Goal: Navigation & Orientation: Find specific page/section

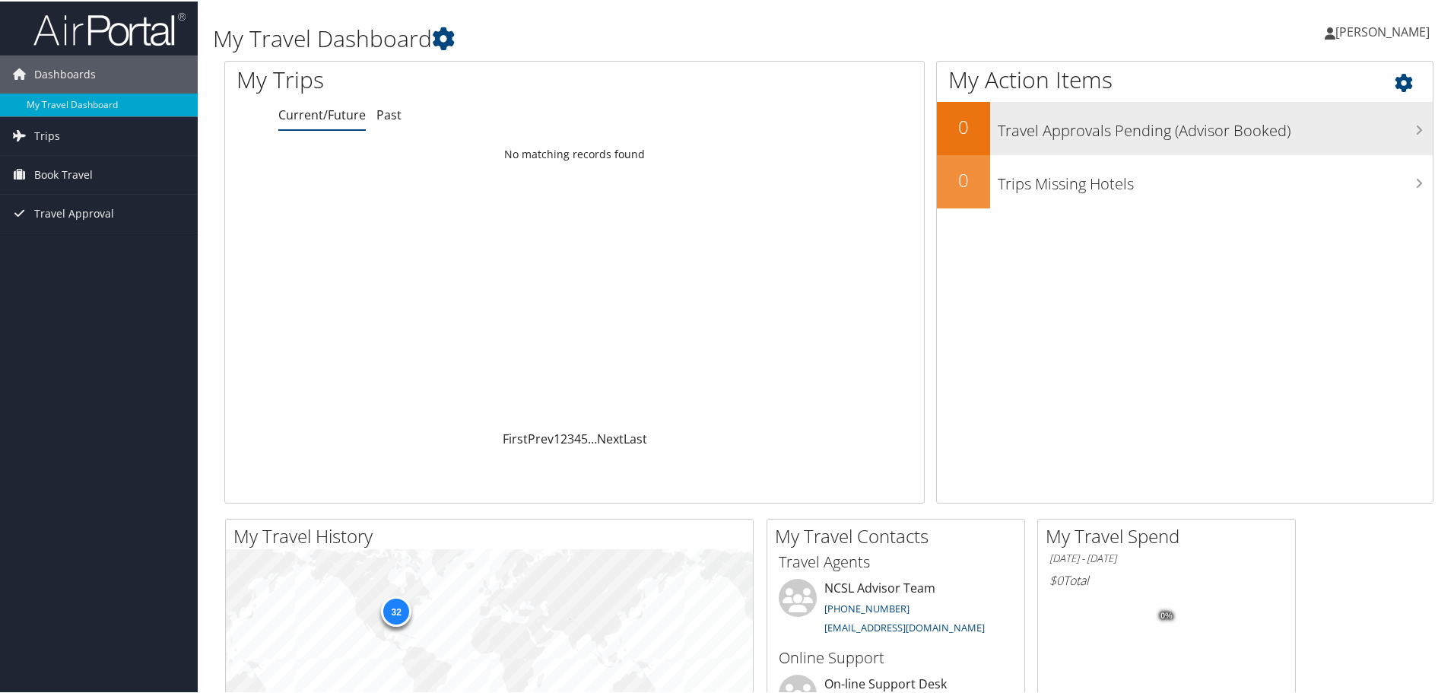
click at [1104, 136] on h3 "Travel Approvals Pending (Advisor Booked)" at bounding box center [1215, 125] width 435 height 29
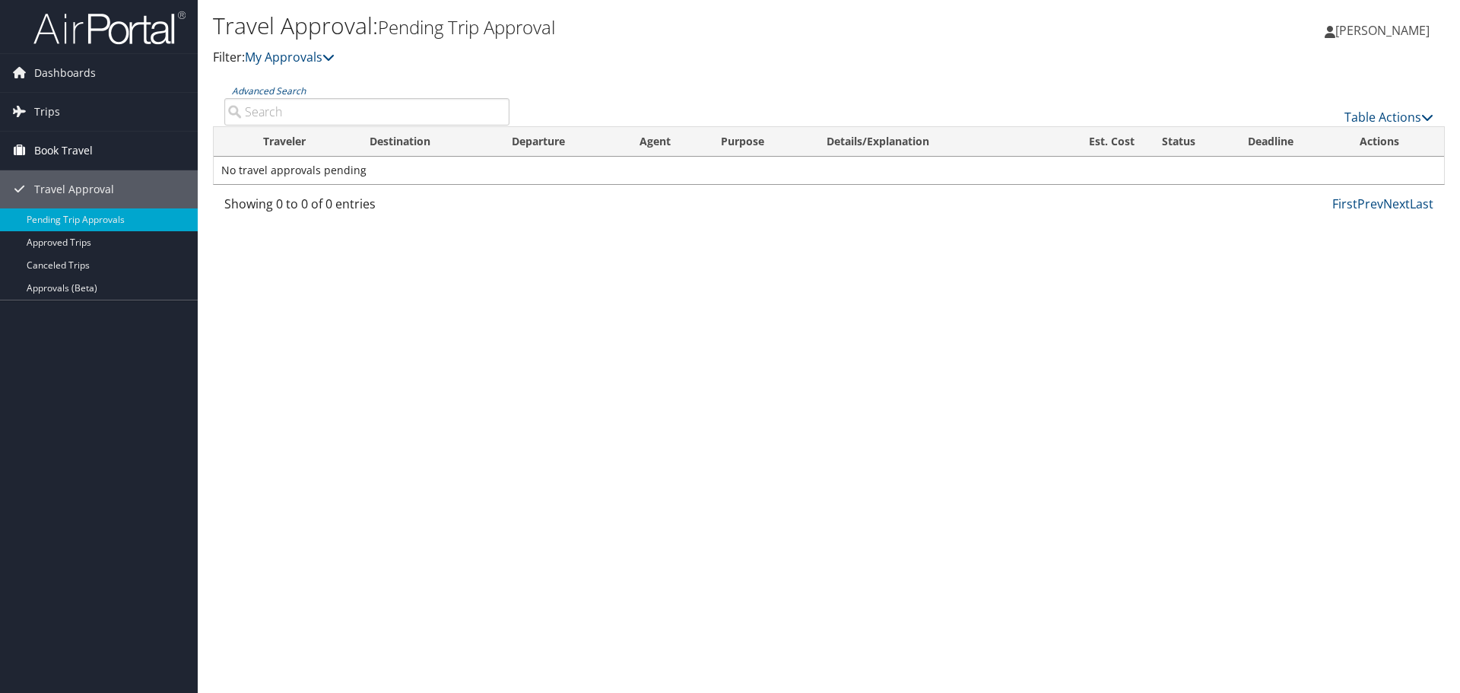
click at [84, 148] on span "Book Travel" at bounding box center [63, 151] width 59 height 38
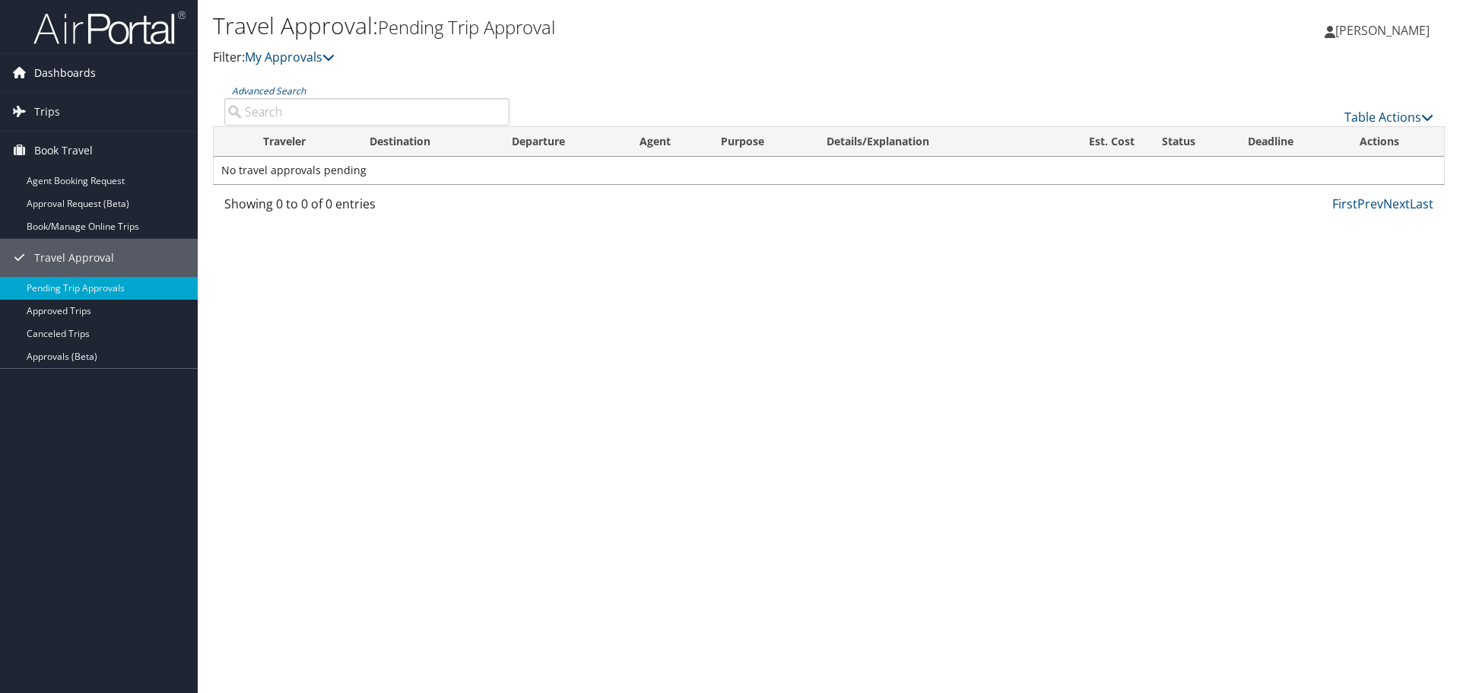
click at [45, 71] on span "Dashboards" at bounding box center [65, 73] width 62 height 38
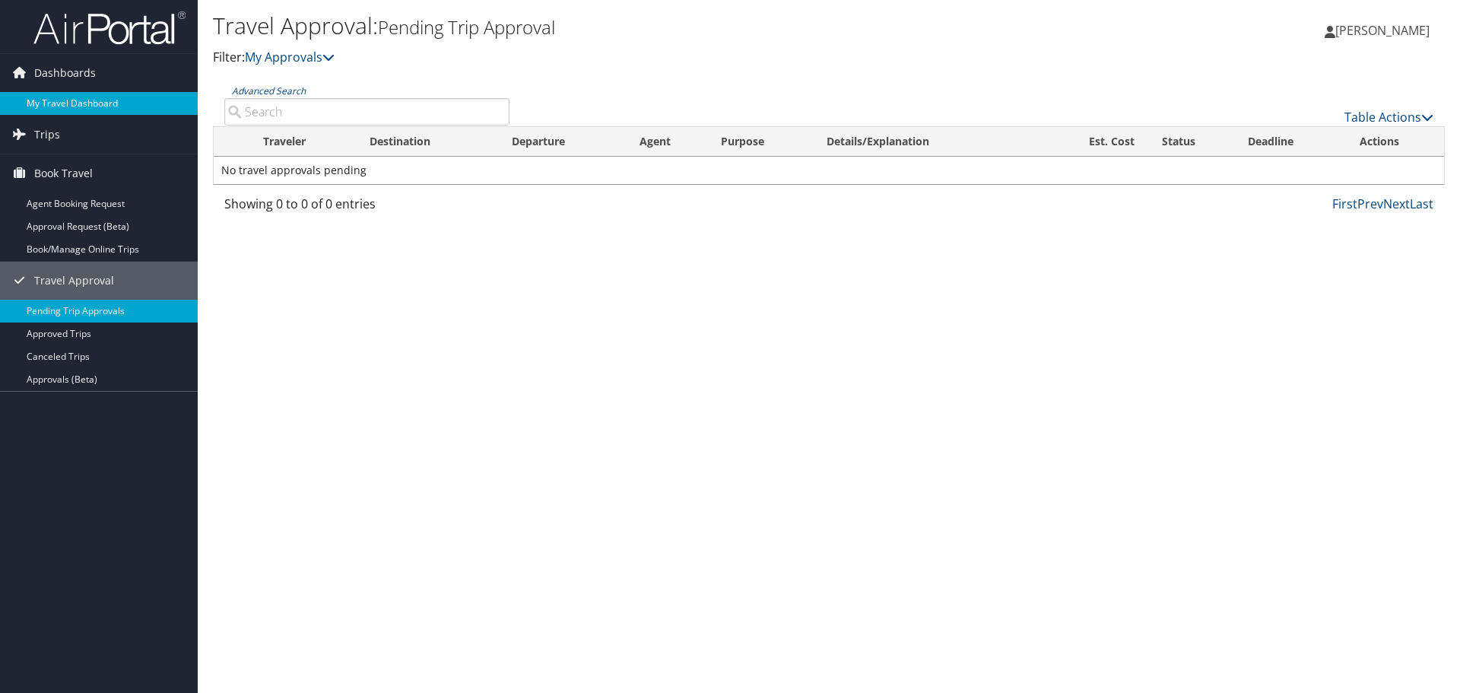
click at [69, 96] on link "My Travel Dashboard" at bounding box center [99, 103] width 198 height 23
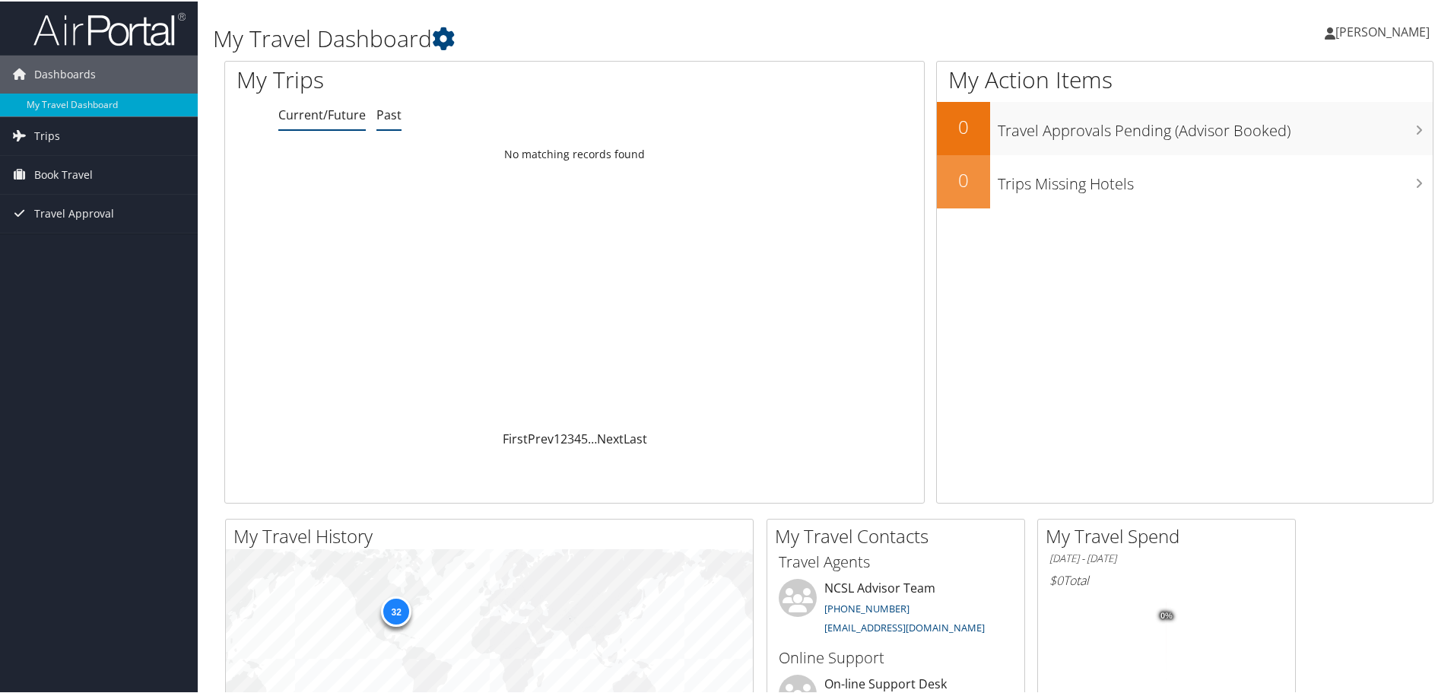
click at [388, 116] on link "Past" at bounding box center [389, 113] width 25 height 17
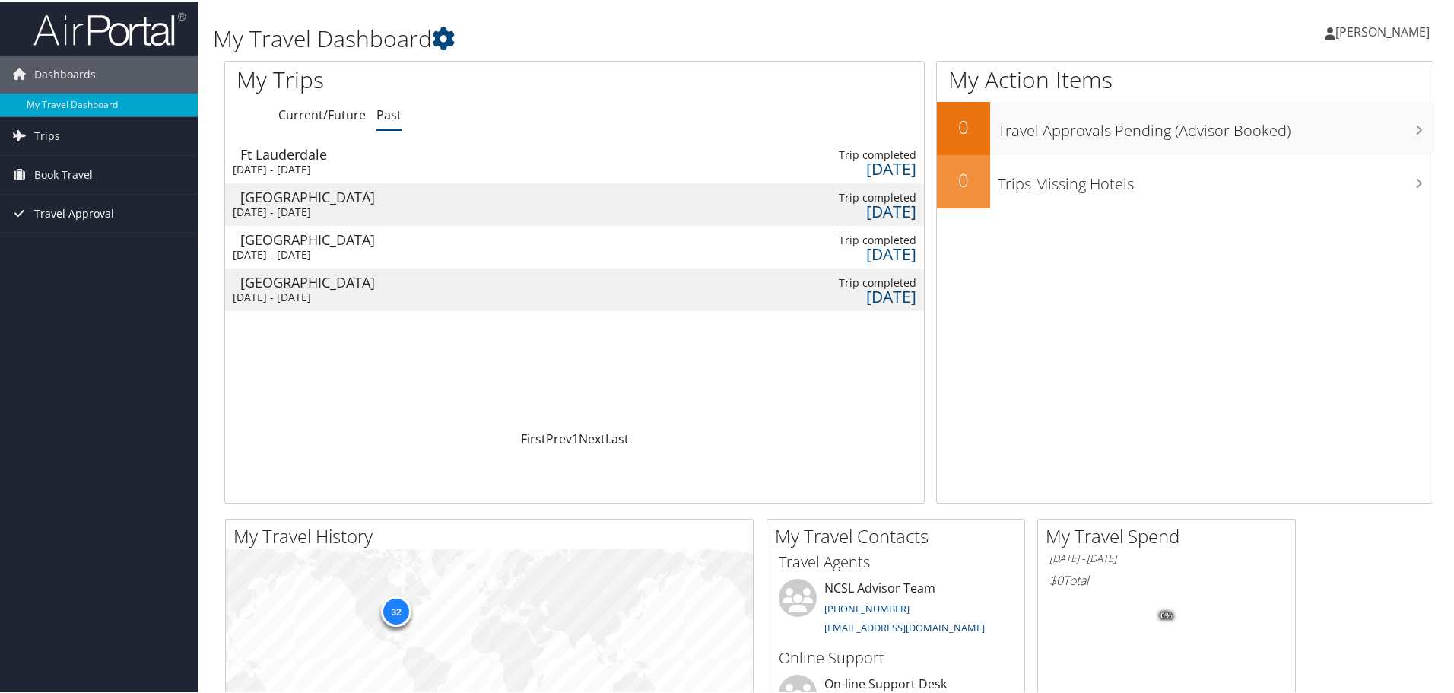
click at [97, 207] on span "Travel Approval" at bounding box center [74, 212] width 80 height 38
click at [97, 245] on link "Pending Trip Approvals" at bounding box center [99, 242] width 198 height 23
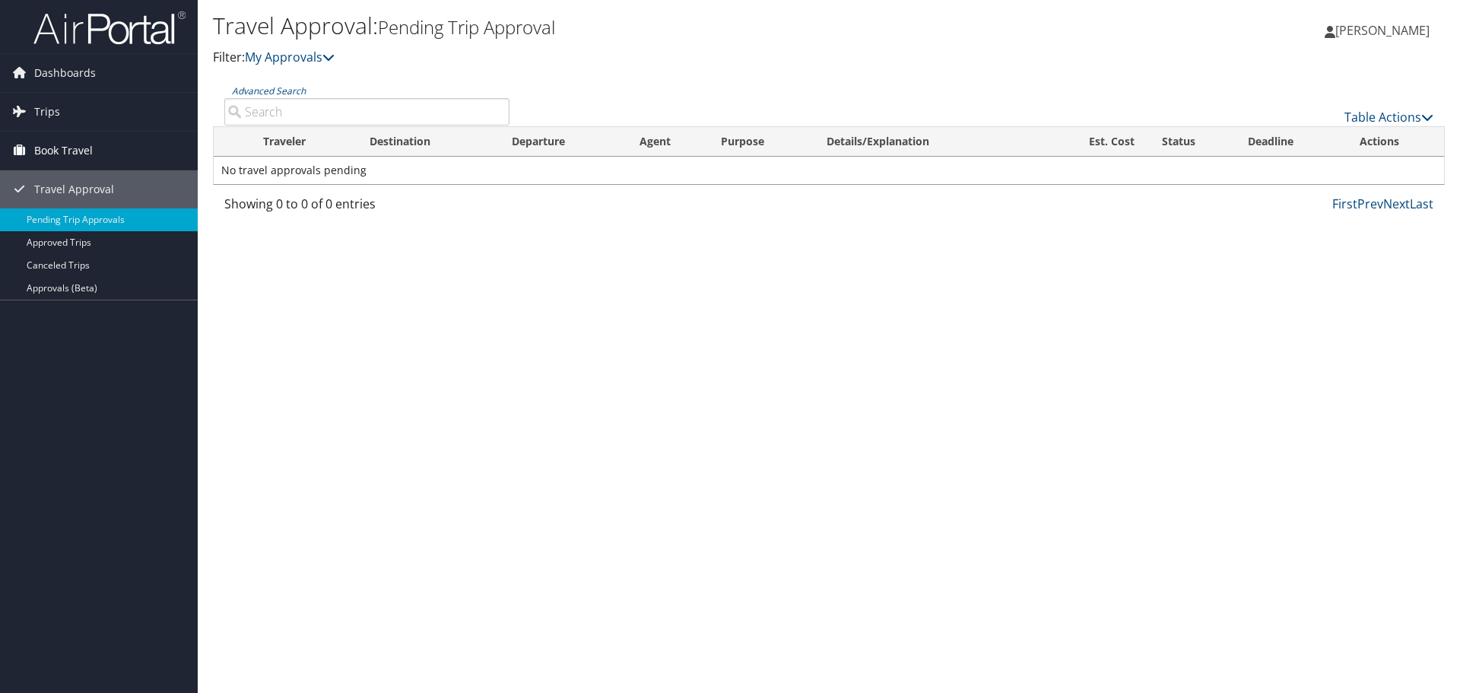
click at [81, 142] on span "Book Travel" at bounding box center [63, 151] width 59 height 38
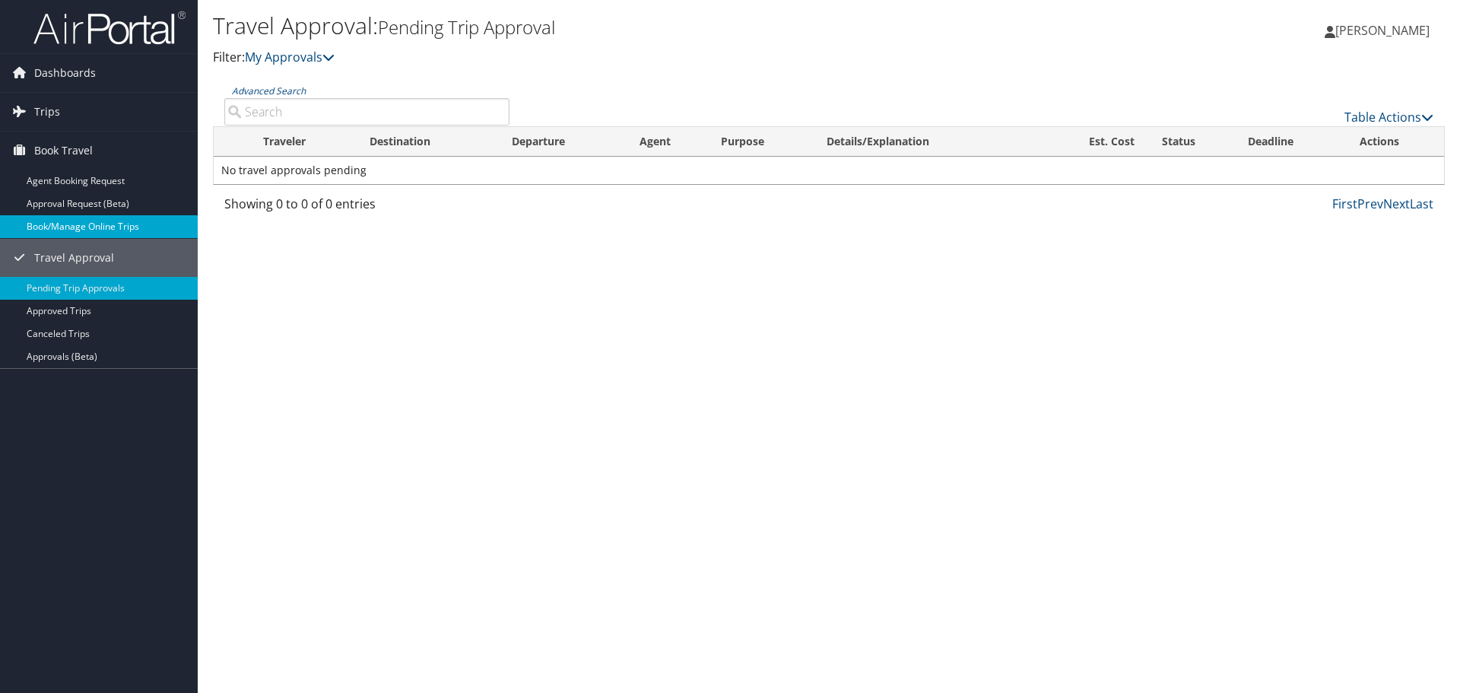
click at [148, 226] on link "Book/Manage Online Trips" at bounding box center [99, 226] width 198 height 23
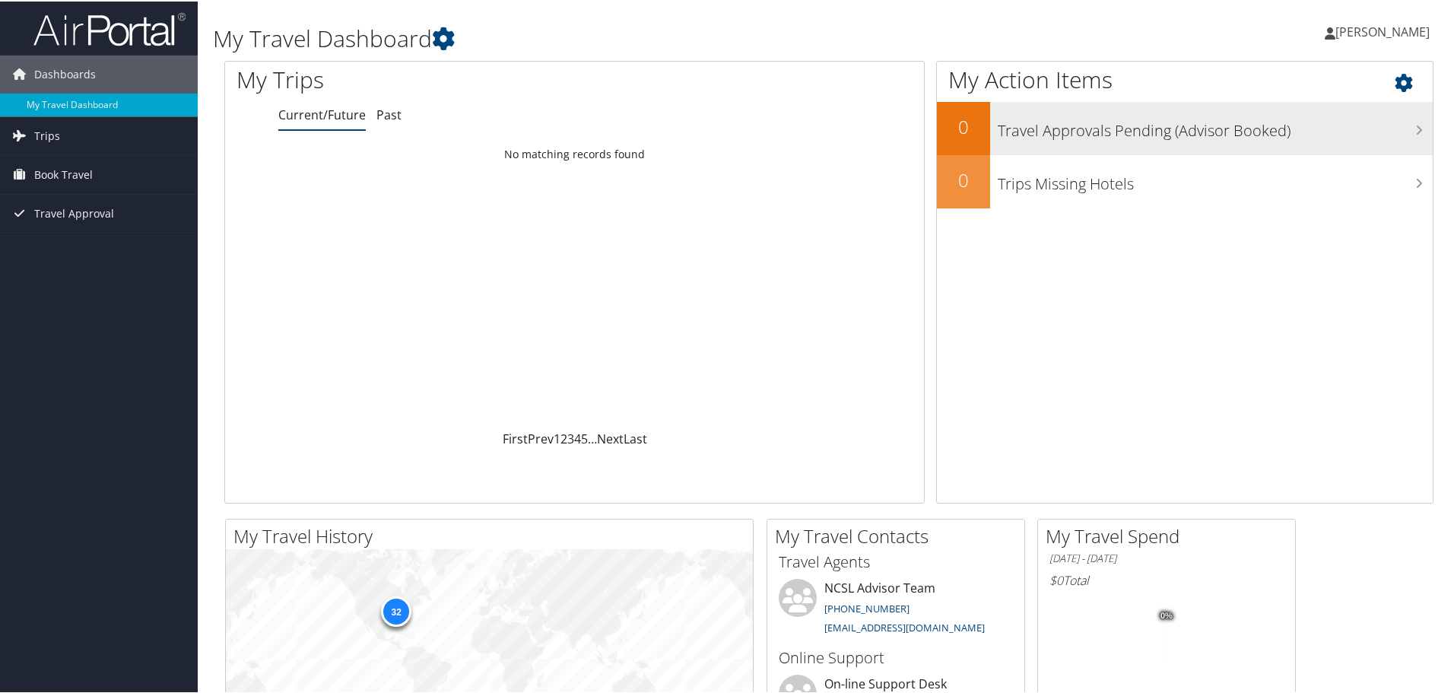
click at [1082, 137] on h3 "Travel Approvals Pending (Advisor Booked)" at bounding box center [1215, 125] width 435 height 29
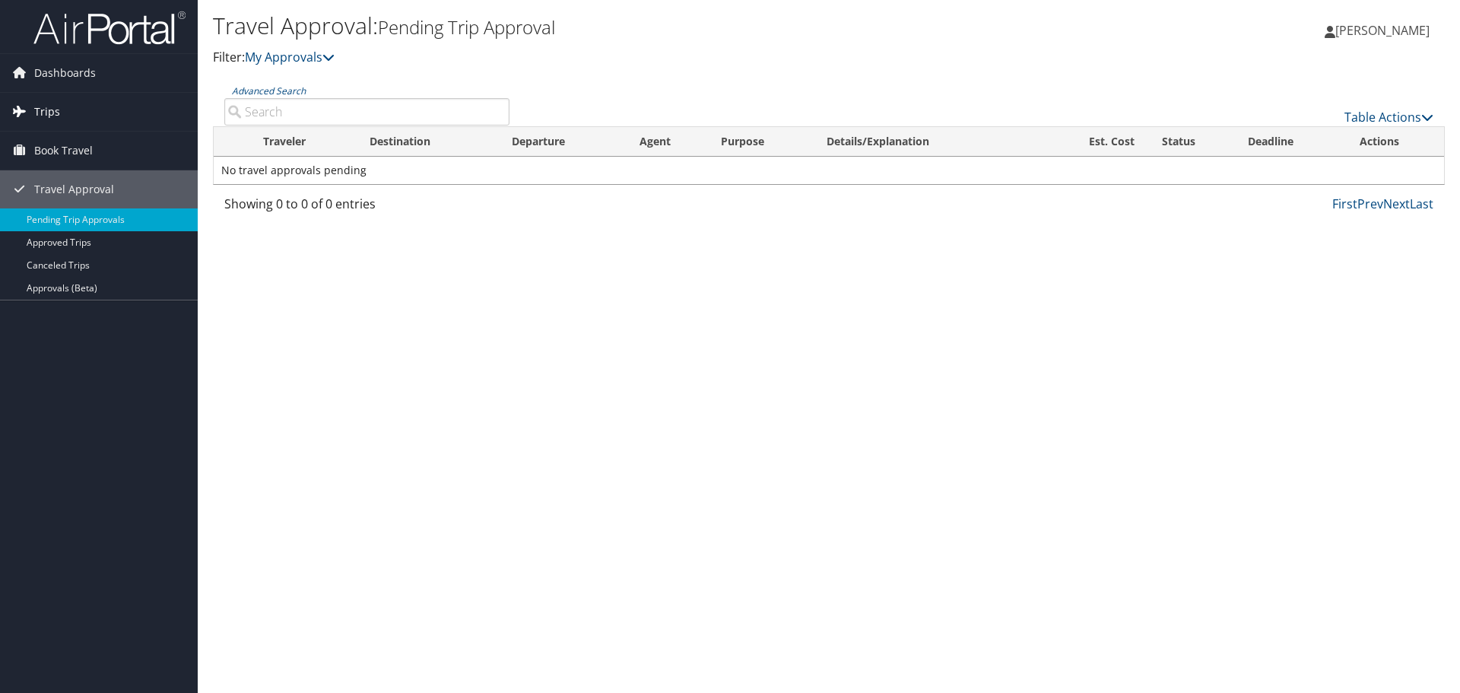
click at [60, 100] on link "Trips" at bounding box center [99, 112] width 198 height 38
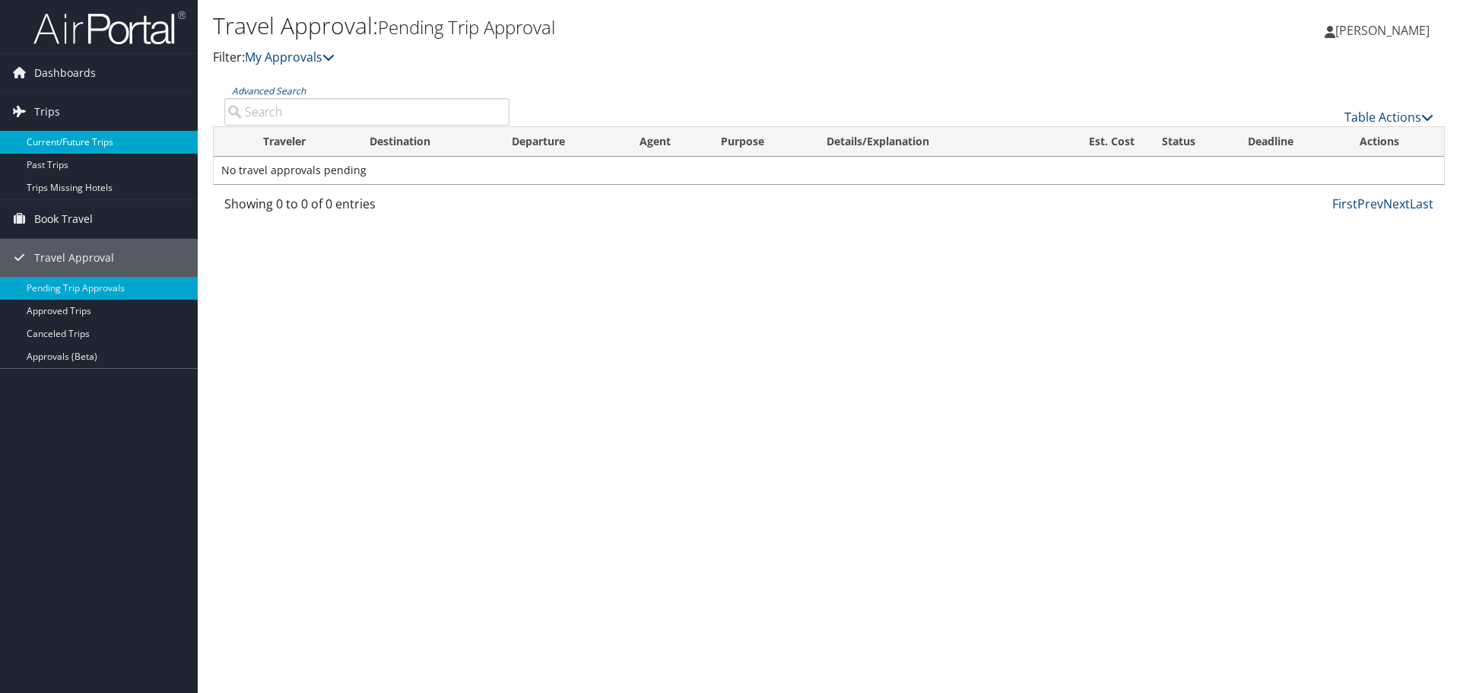
click at [68, 138] on link "Current/Future Trips" at bounding box center [99, 142] width 198 height 23
